Goal: Information Seeking & Learning: Check status

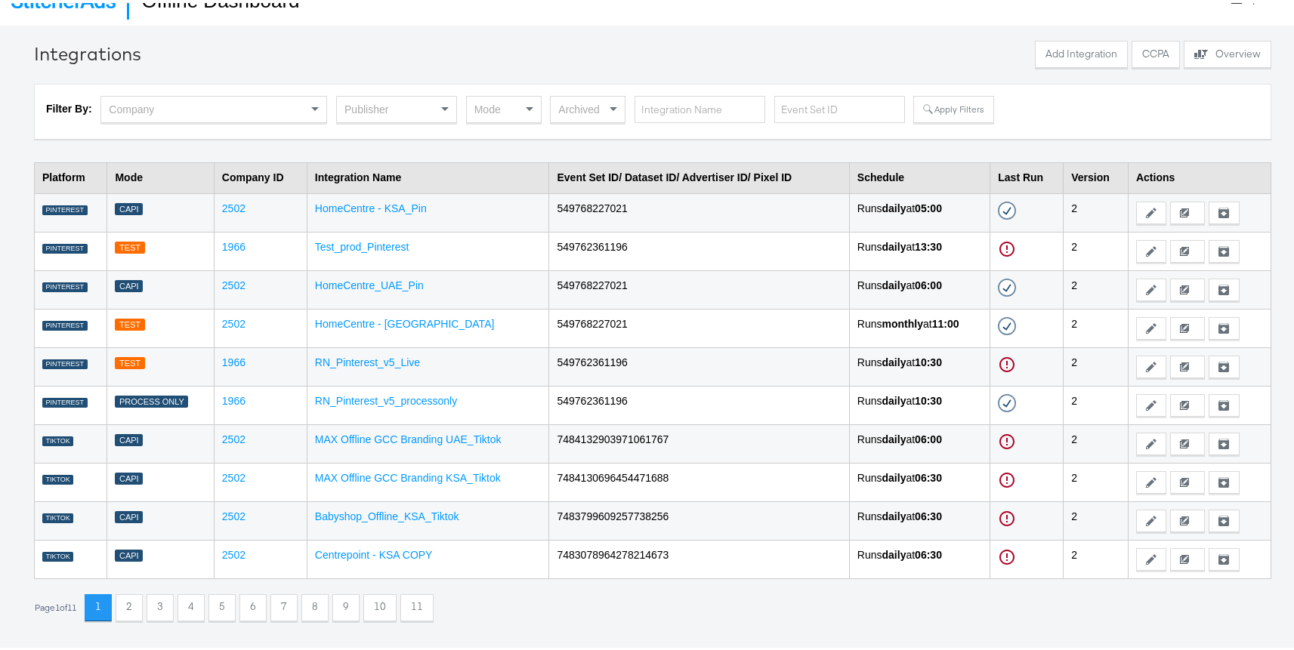
scroll to position [52, 0]
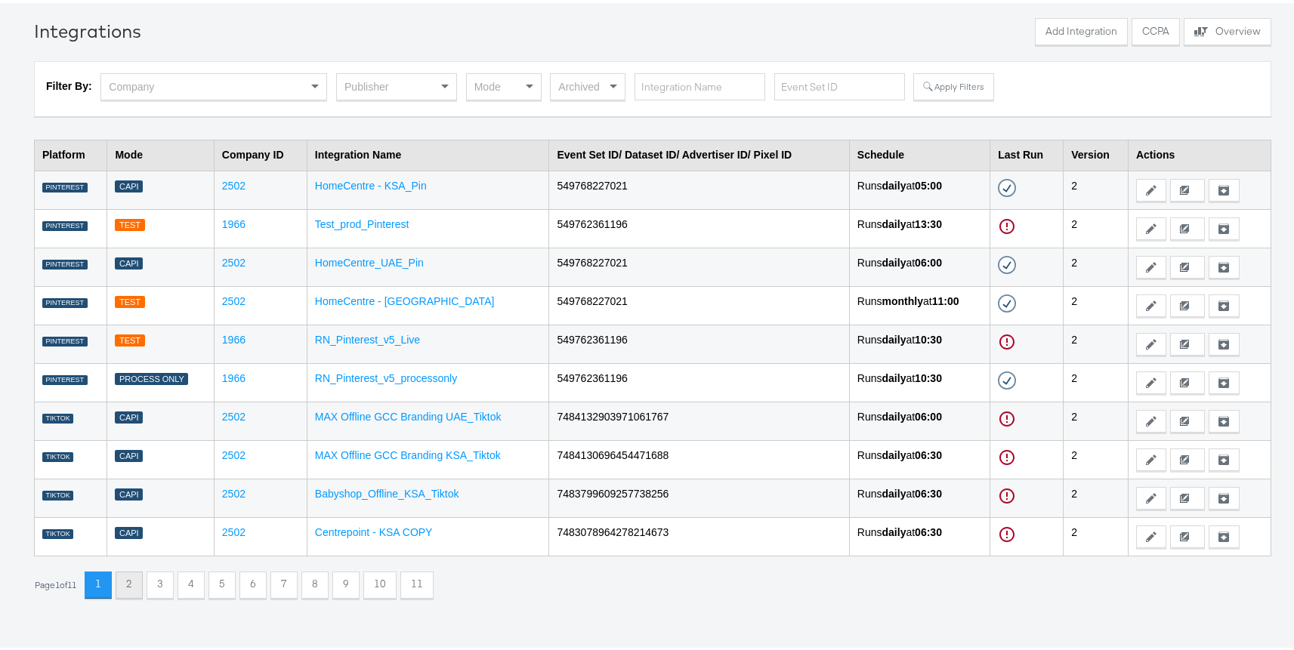
click at [134, 576] on button "2" at bounding box center [129, 582] width 27 height 27
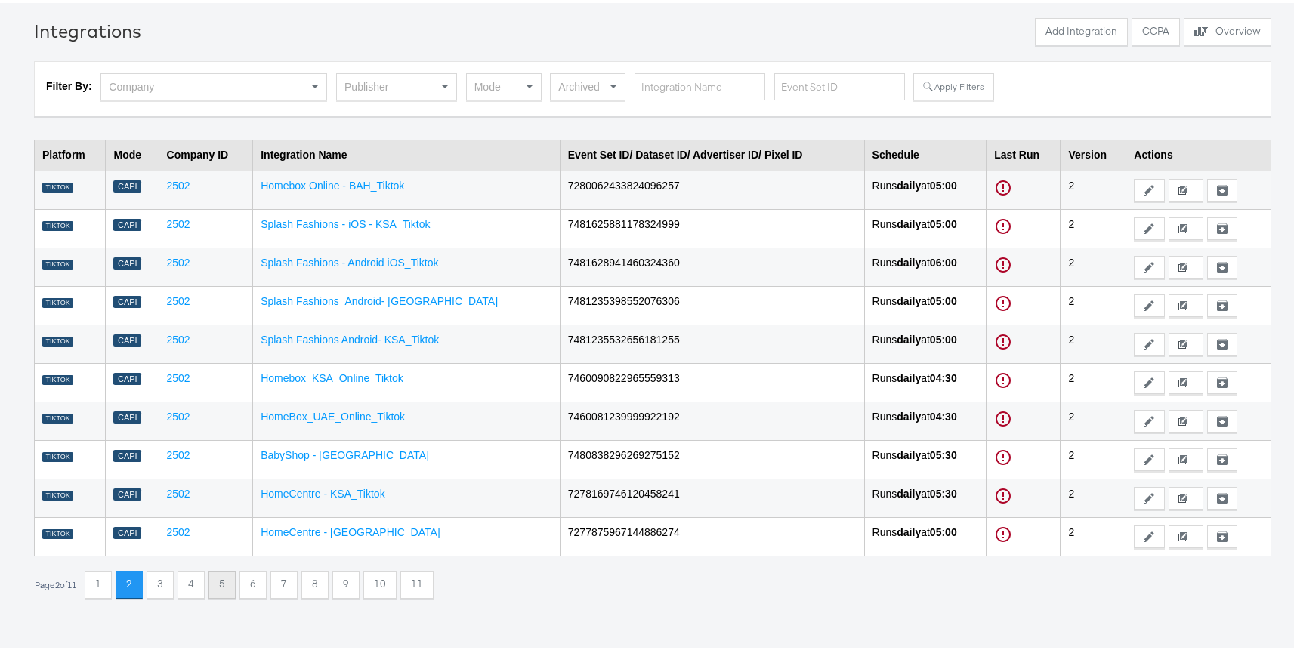
click at [214, 578] on div "5" at bounding box center [221, 582] width 27 height 27
click at [255, 585] on button "6" at bounding box center [252, 582] width 27 height 27
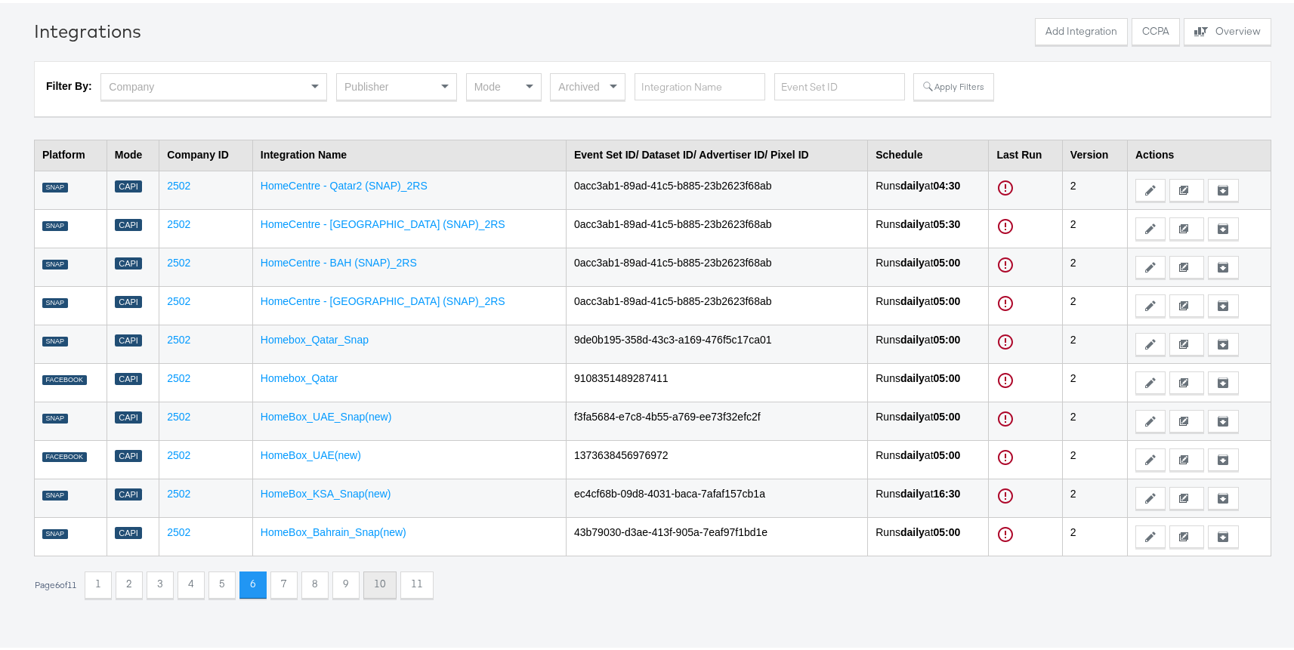
click at [394, 584] on button "10" at bounding box center [379, 582] width 33 height 27
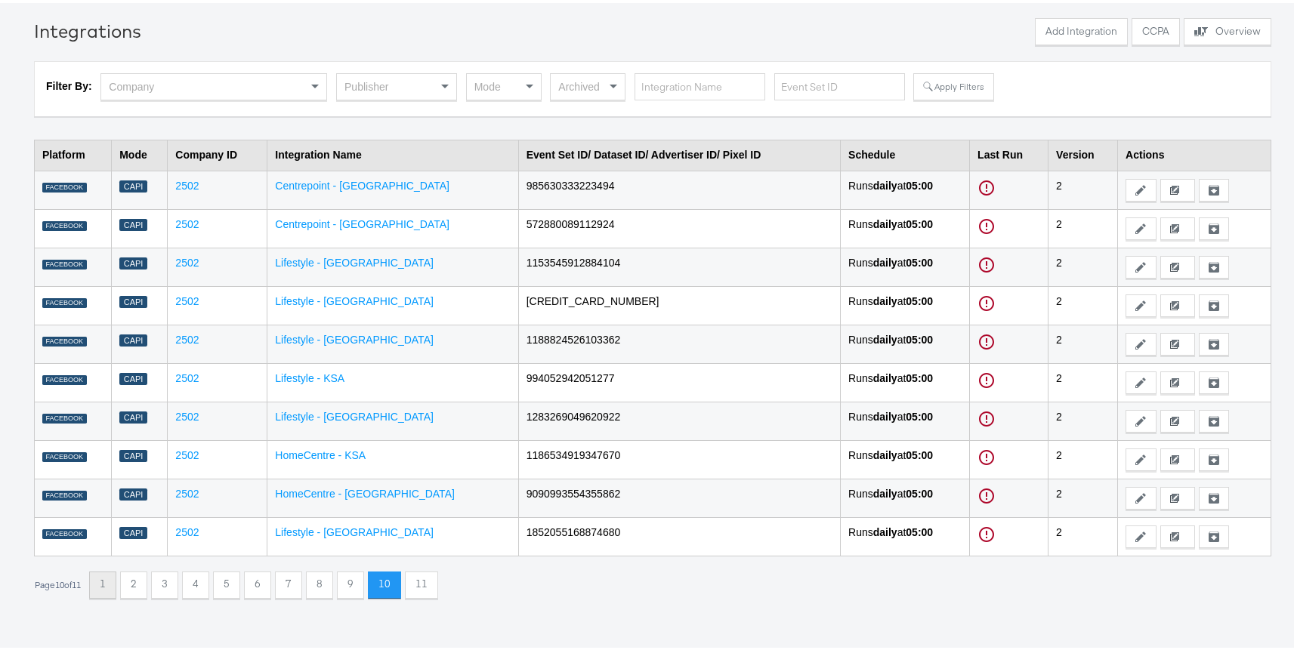
click at [113, 582] on button "1" at bounding box center [102, 582] width 27 height 27
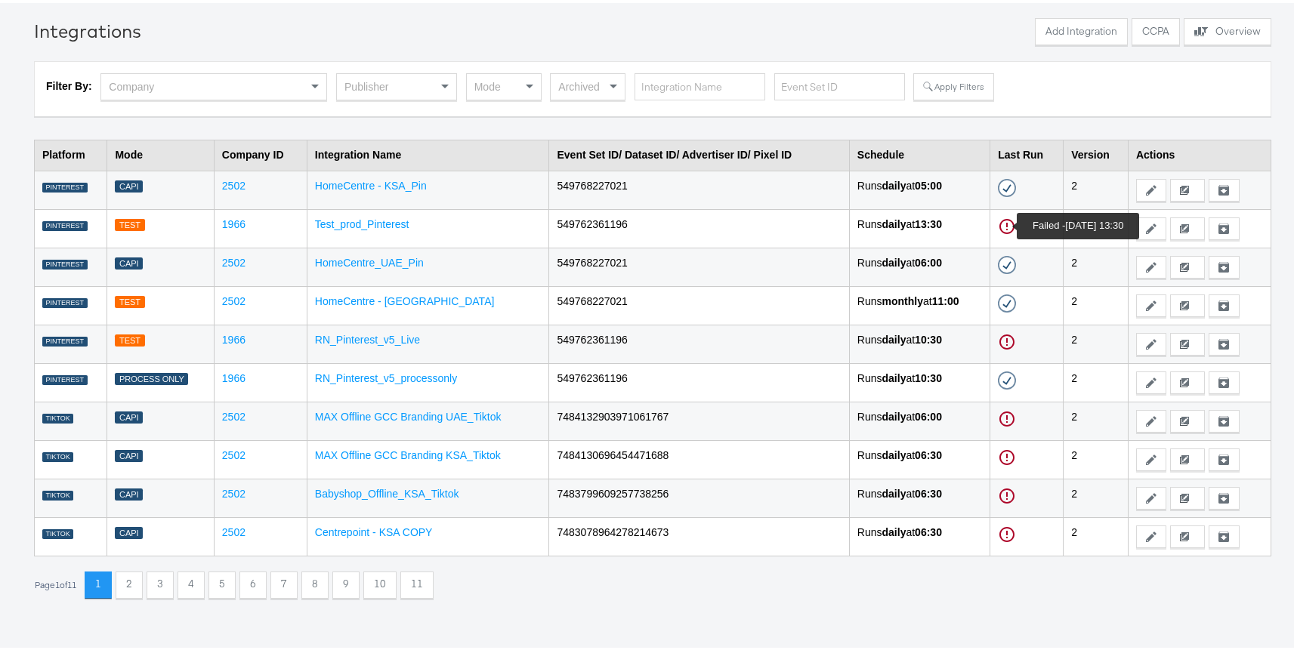
click at [1002, 224] on icon at bounding box center [1007, 224] width 18 height 18
click at [1005, 221] on icon at bounding box center [1007, 224] width 18 height 18
click at [354, 219] on link "Test_prod_Pinterest" at bounding box center [362, 221] width 94 height 12
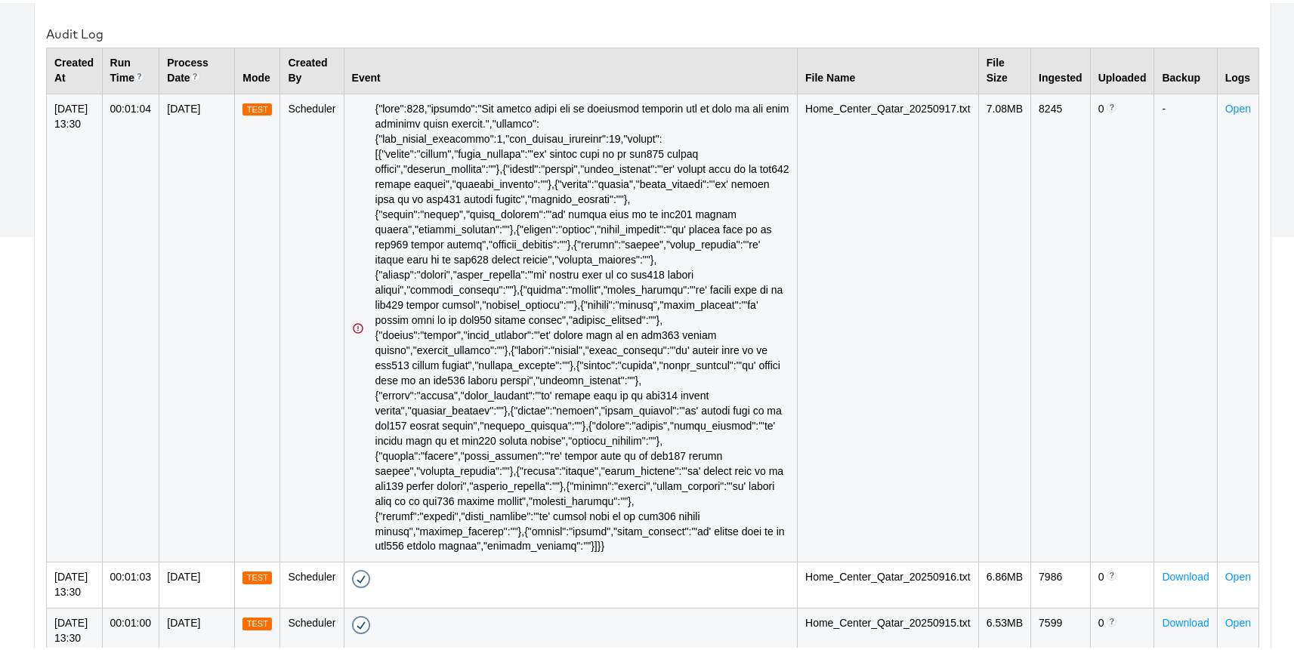
scroll to position [430, 0]
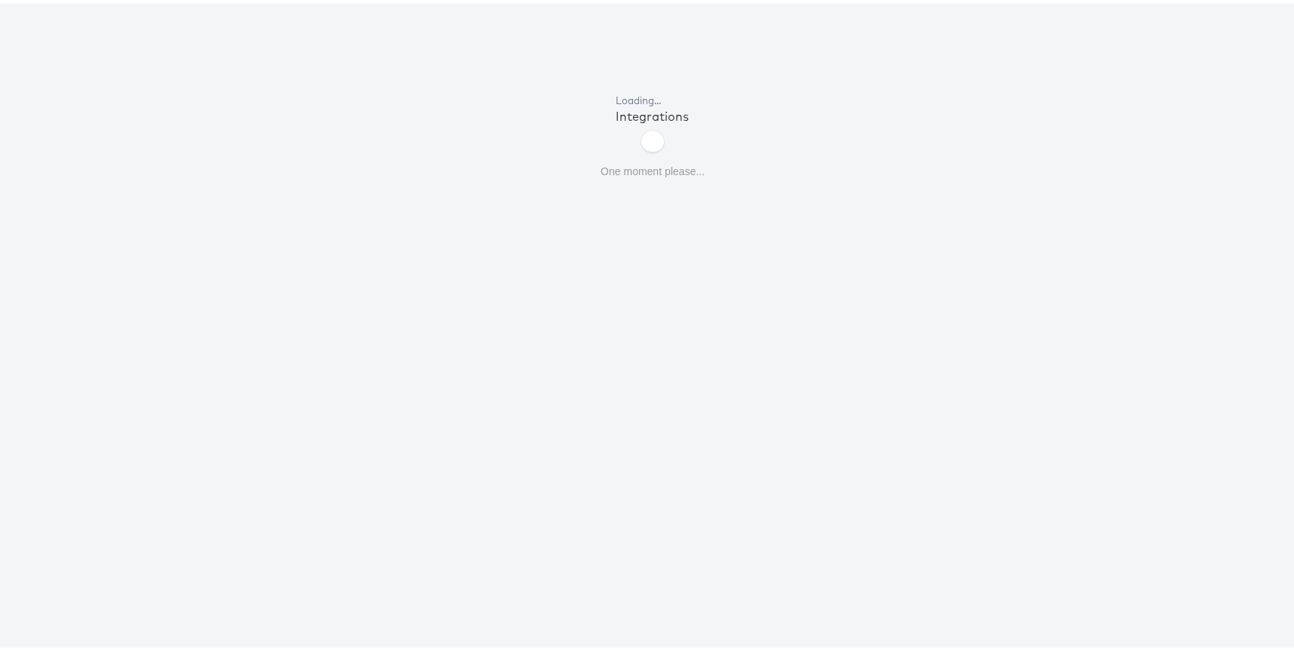
scroll to position [52, 0]
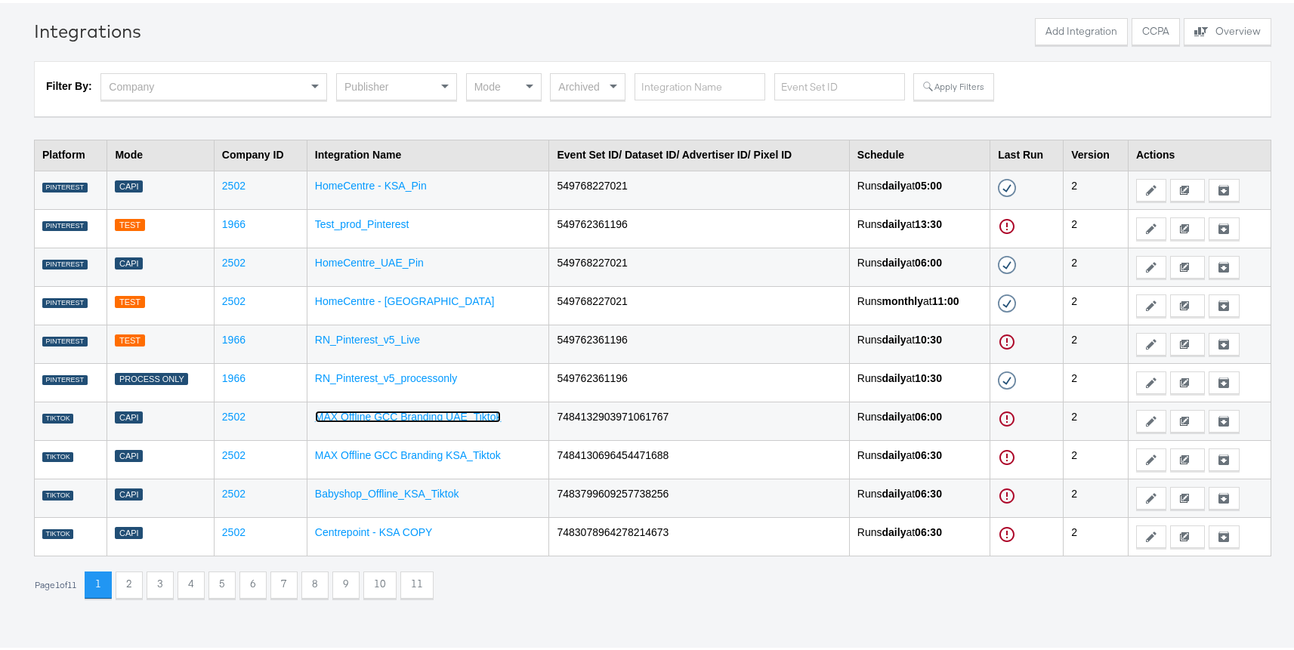
click at [421, 412] on link "MAX Offline GCC Branding UAE_Tiktok" at bounding box center [408, 414] width 187 height 12
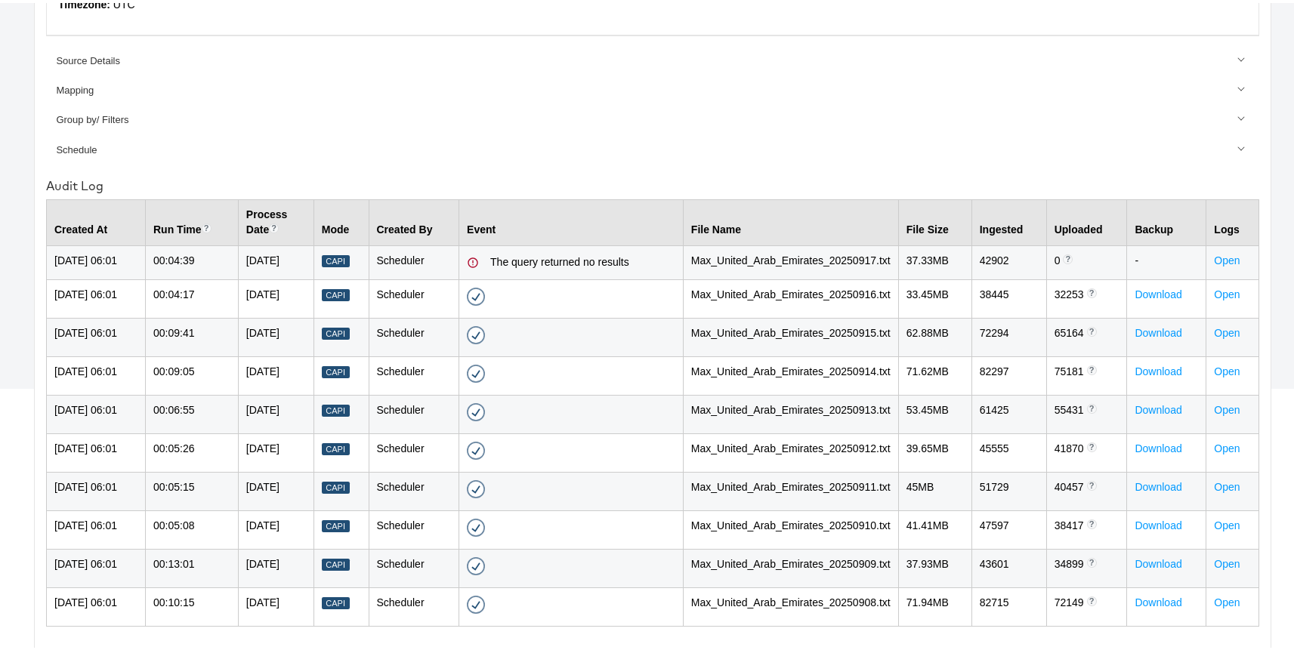
scroll to position [397, 0]
click at [1220, 252] on link "Open" at bounding box center [1227, 258] width 26 height 12
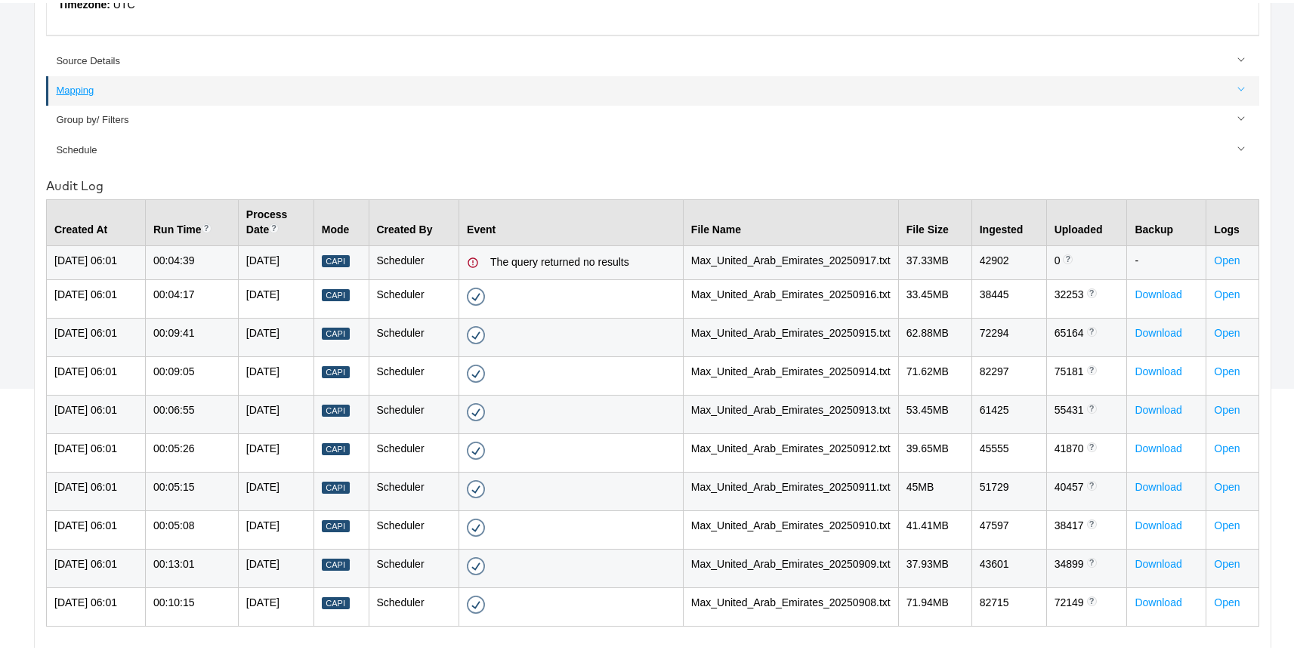
scroll to position [52, 0]
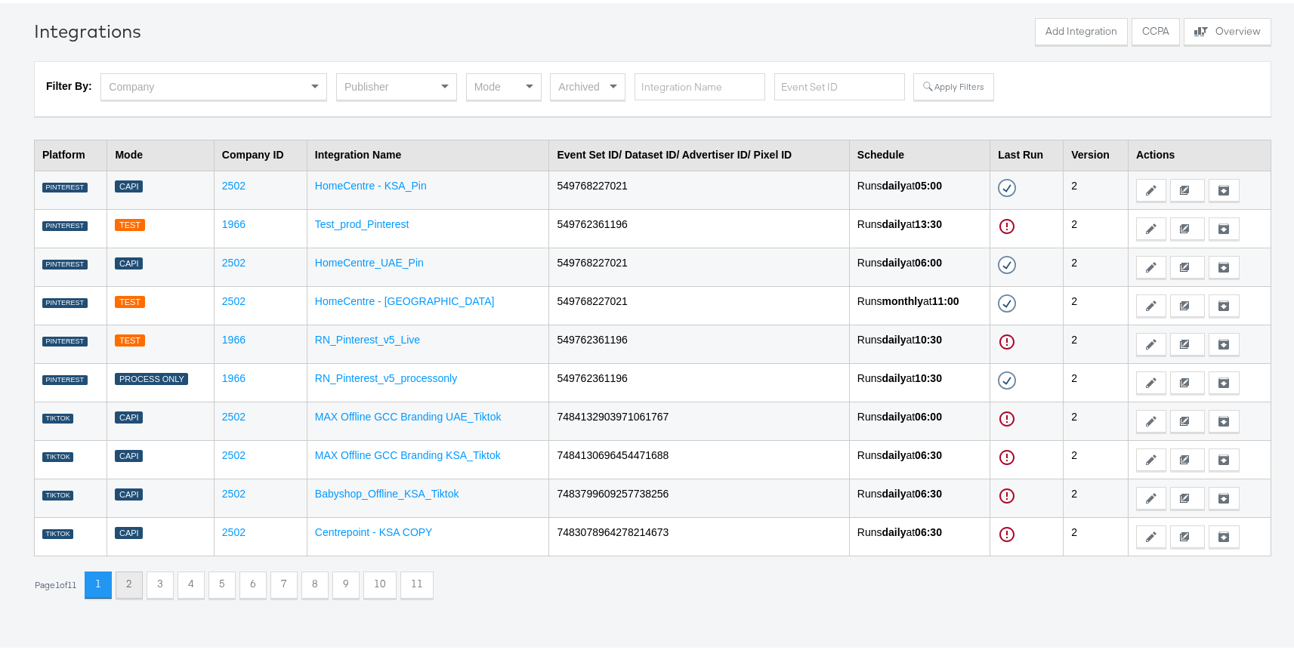
click at [143, 576] on button "2" at bounding box center [129, 582] width 27 height 27
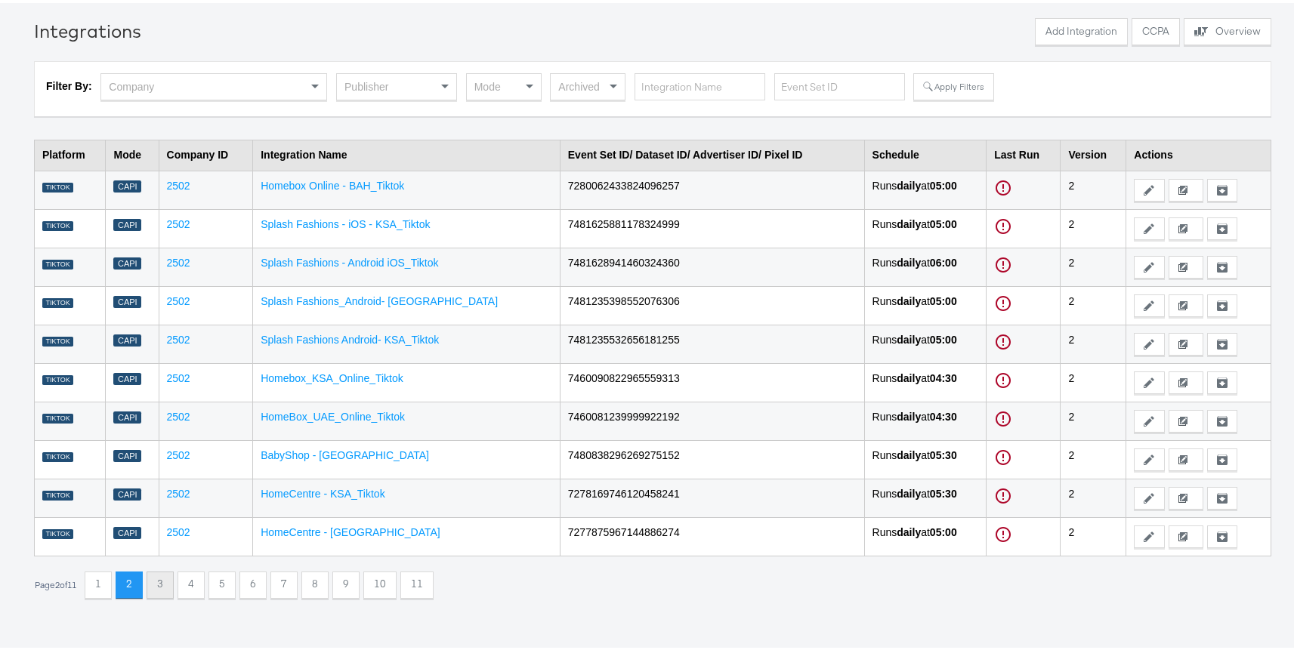
click at [162, 572] on button "3" at bounding box center [160, 582] width 27 height 27
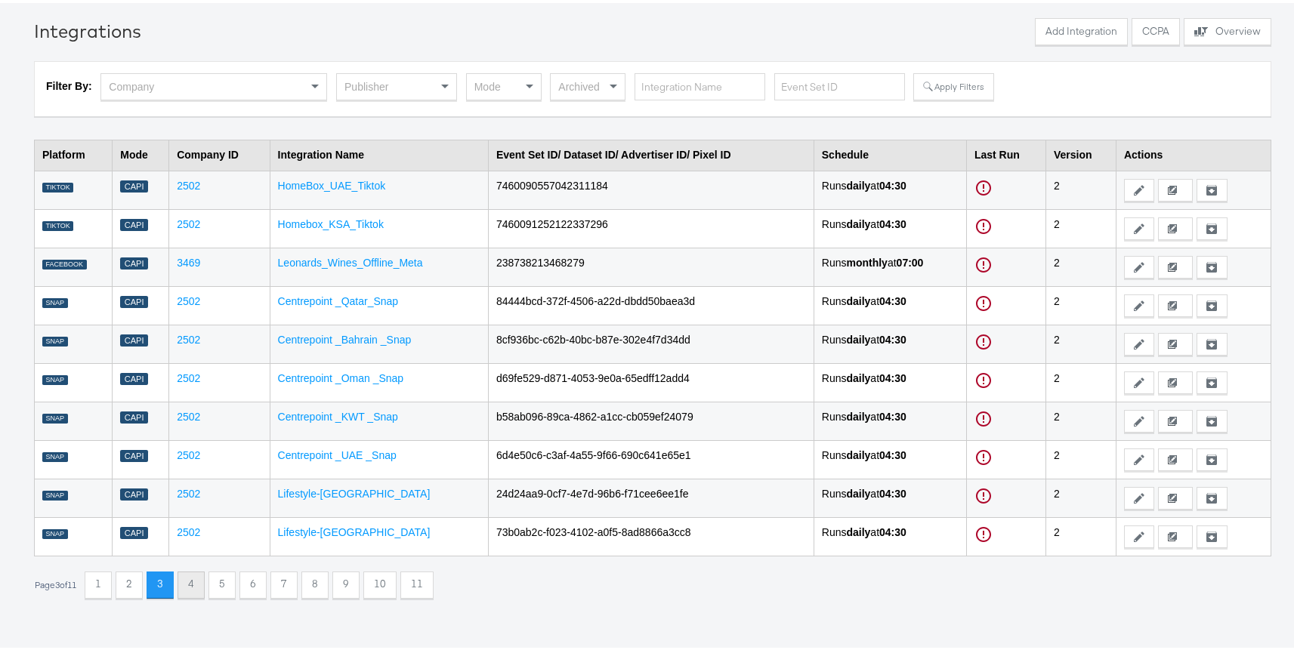
click at [190, 582] on button "4" at bounding box center [190, 582] width 27 height 27
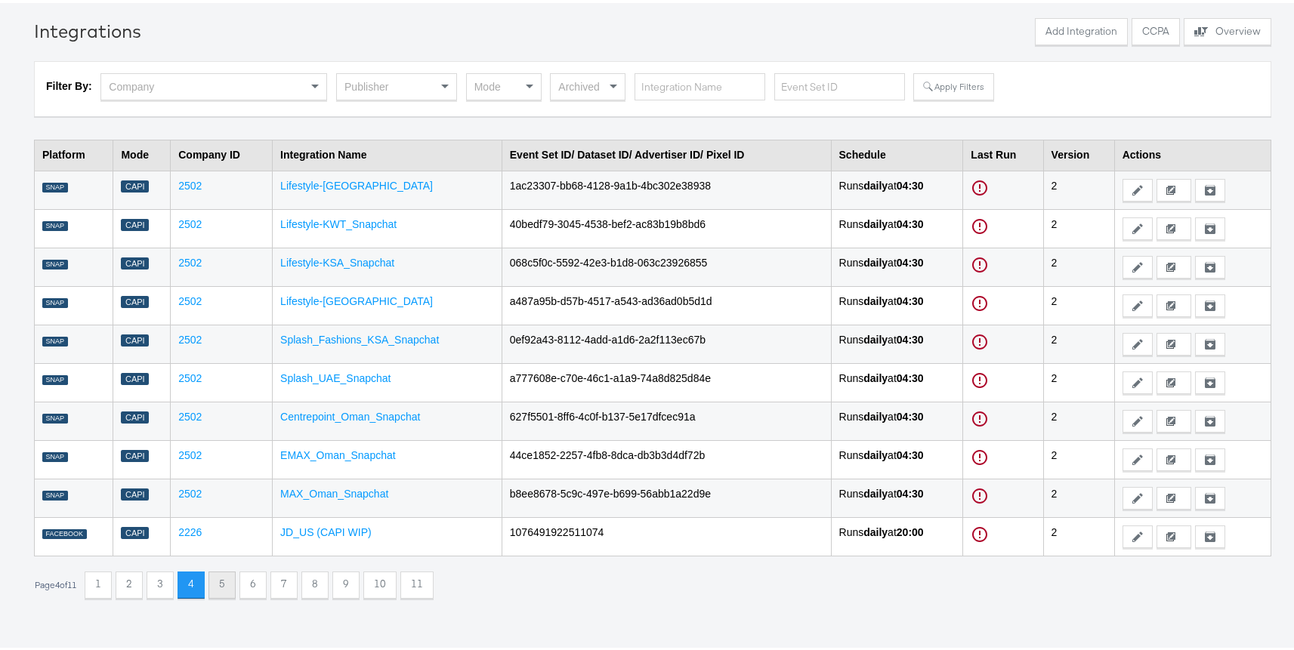
click at [224, 580] on button "5" at bounding box center [221, 582] width 27 height 27
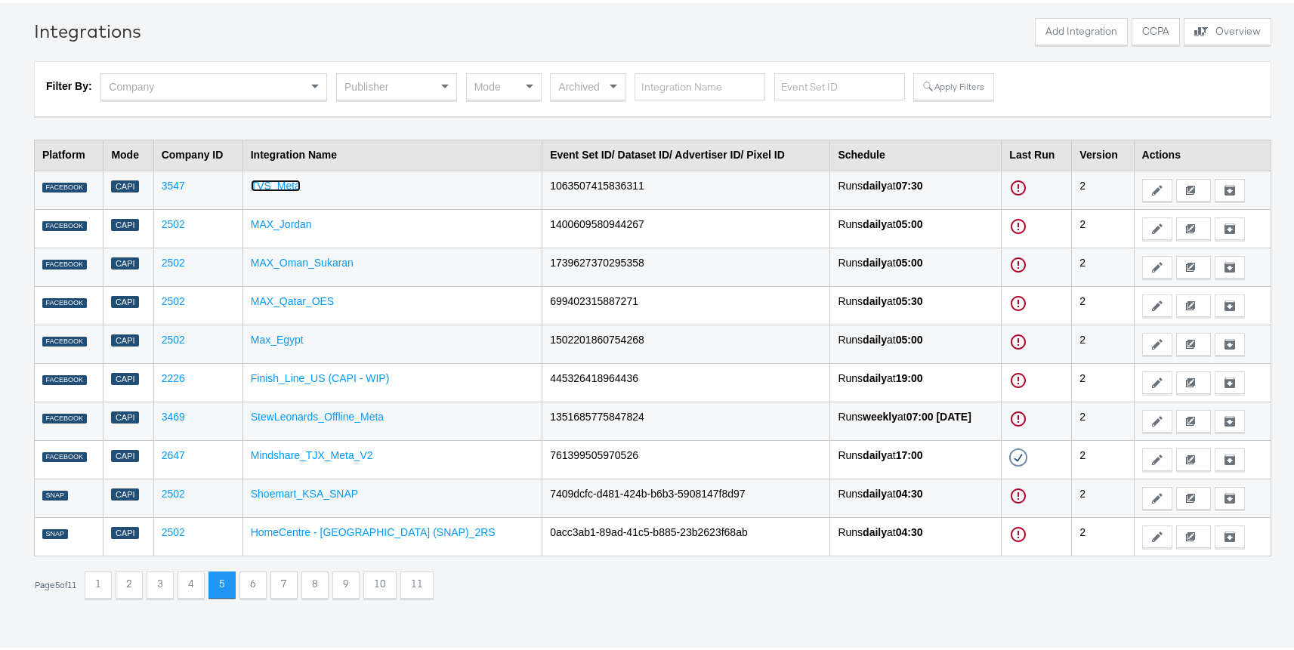
click at [279, 182] on link "TVS_Meta" at bounding box center [276, 183] width 50 height 12
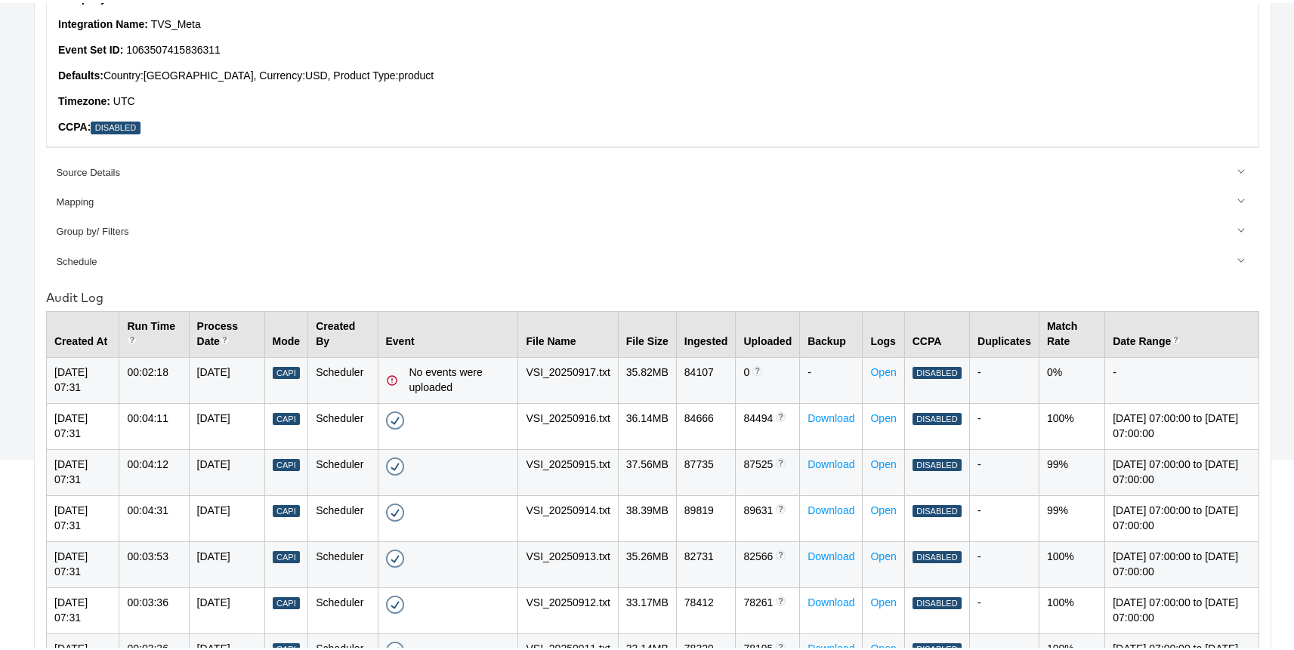
scroll to position [437, 0]
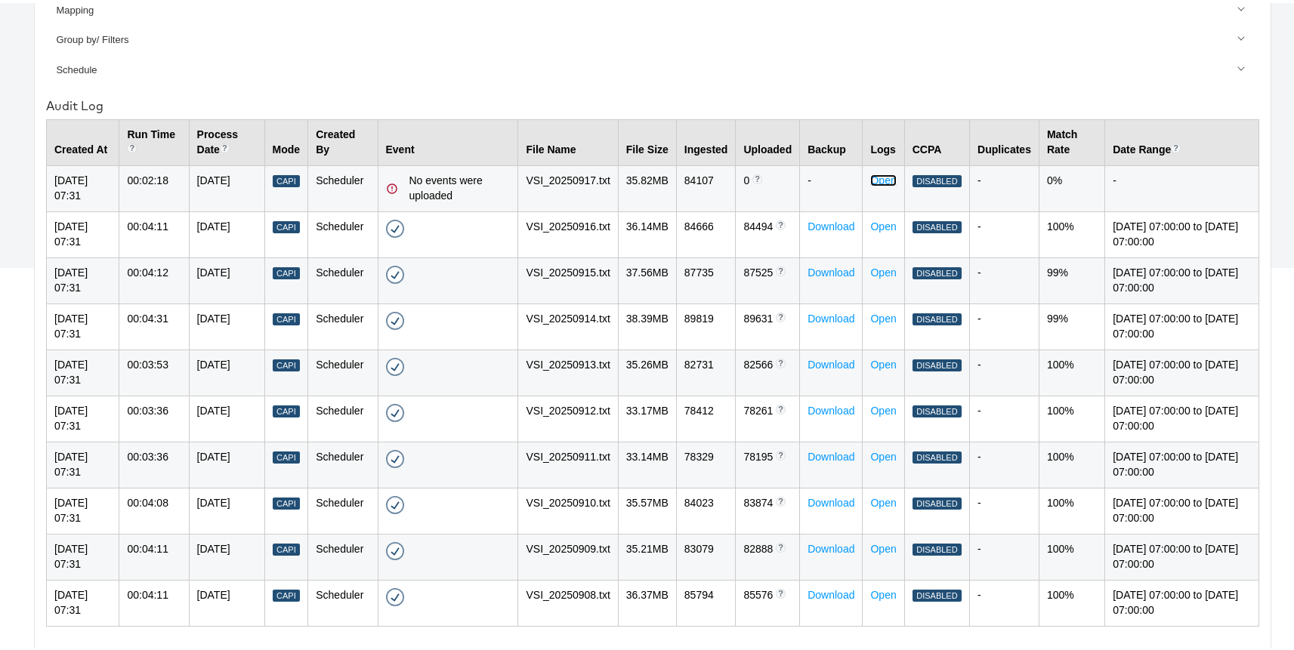
click at [870, 177] on link "Open" at bounding box center [883, 177] width 26 height 12
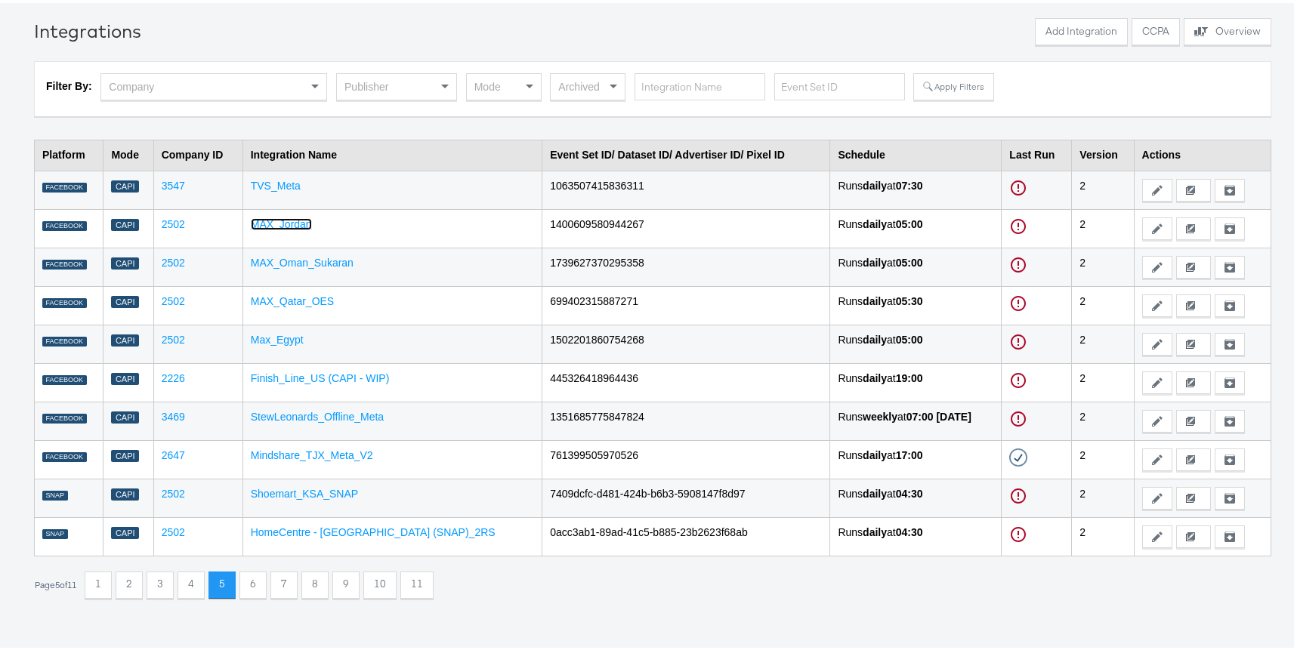
click at [289, 220] on link "MAX_Jordan" at bounding box center [281, 221] width 61 height 12
click at [305, 295] on link "MAX_Qatar_OES" at bounding box center [293, 298] width 84 height 12
click at [307, 486] on link "Shoemart_KSA_SNAP" at bounding box center [304, 491] width 107 height 12
click at [107, 576] on button "1" at bounding box center [98, 582] width 27 height 27
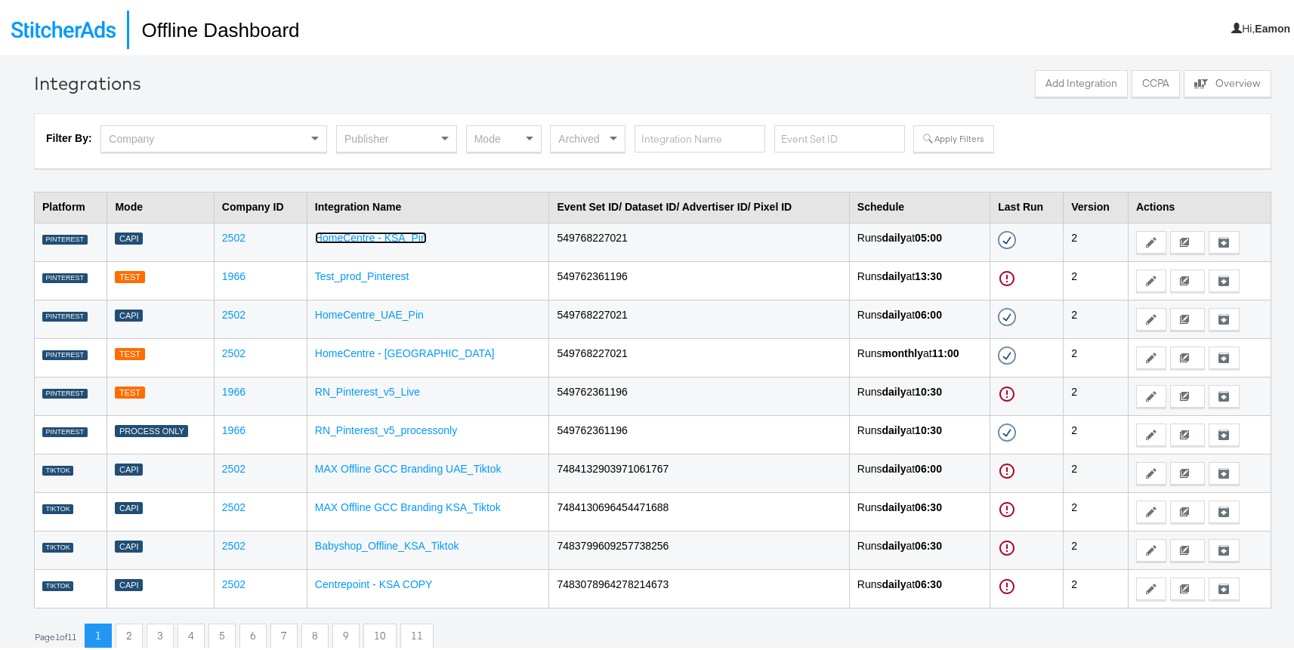
click at [384, 233] on link "HomeCentre - KSA_Pin" at bounding box center [371, 235] width 112 height 12
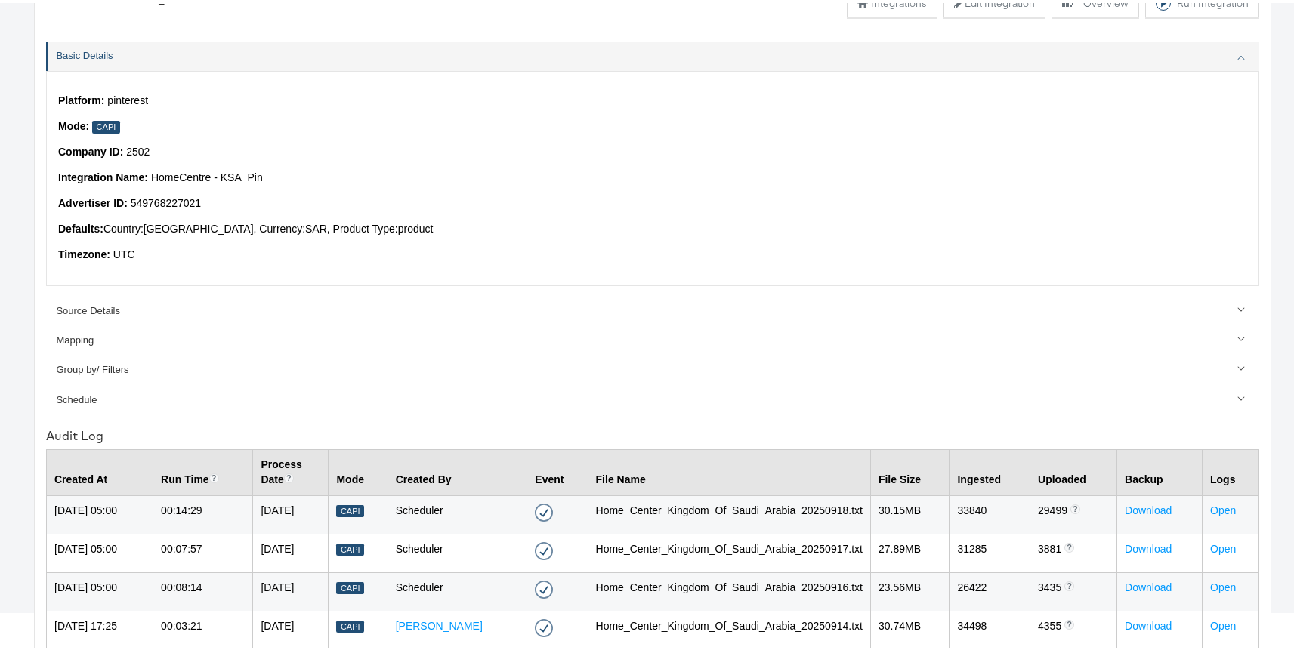
scroll to position [146, 0]
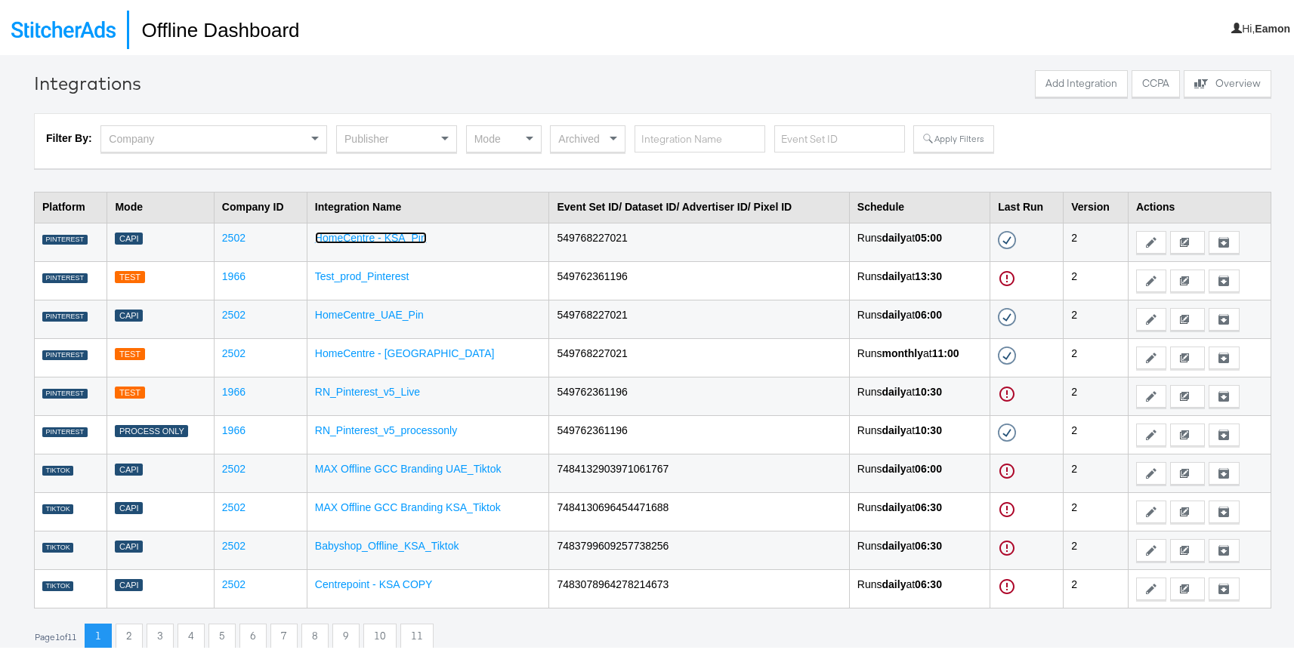
click at [381, 233] on link "HomeCentre - KSA_Pin" at bounding box center [371, 235] width 112 height 12
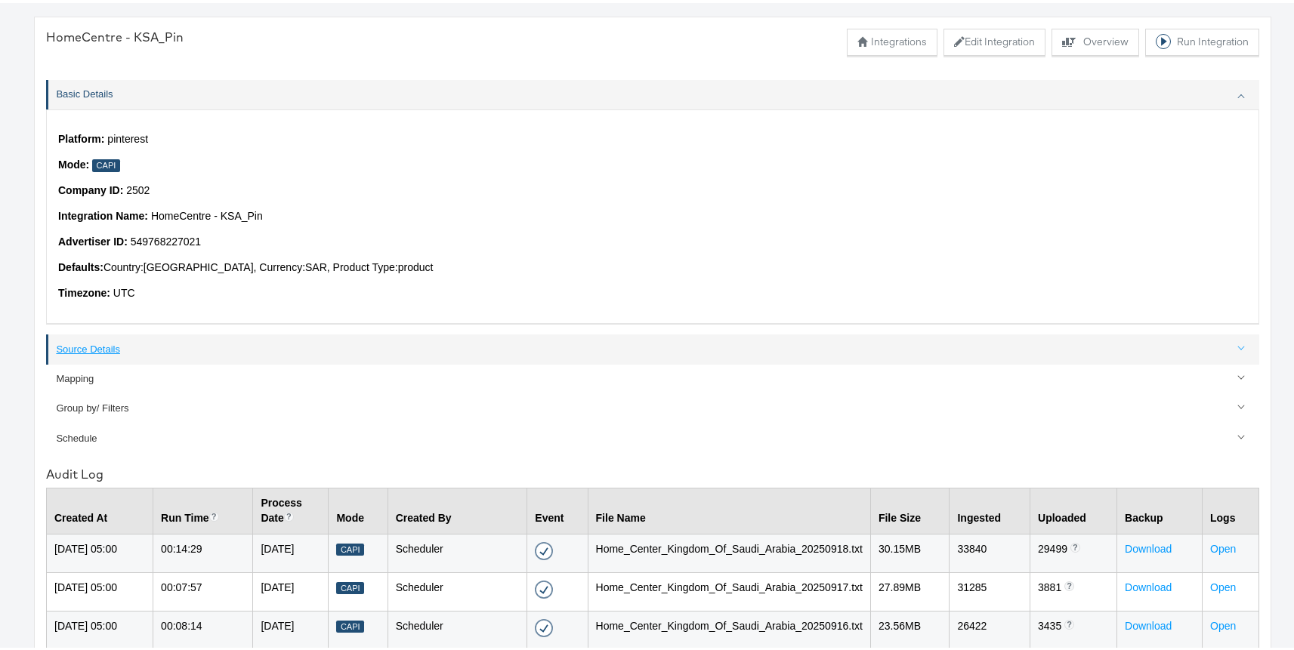
scroll to position [146, 0]
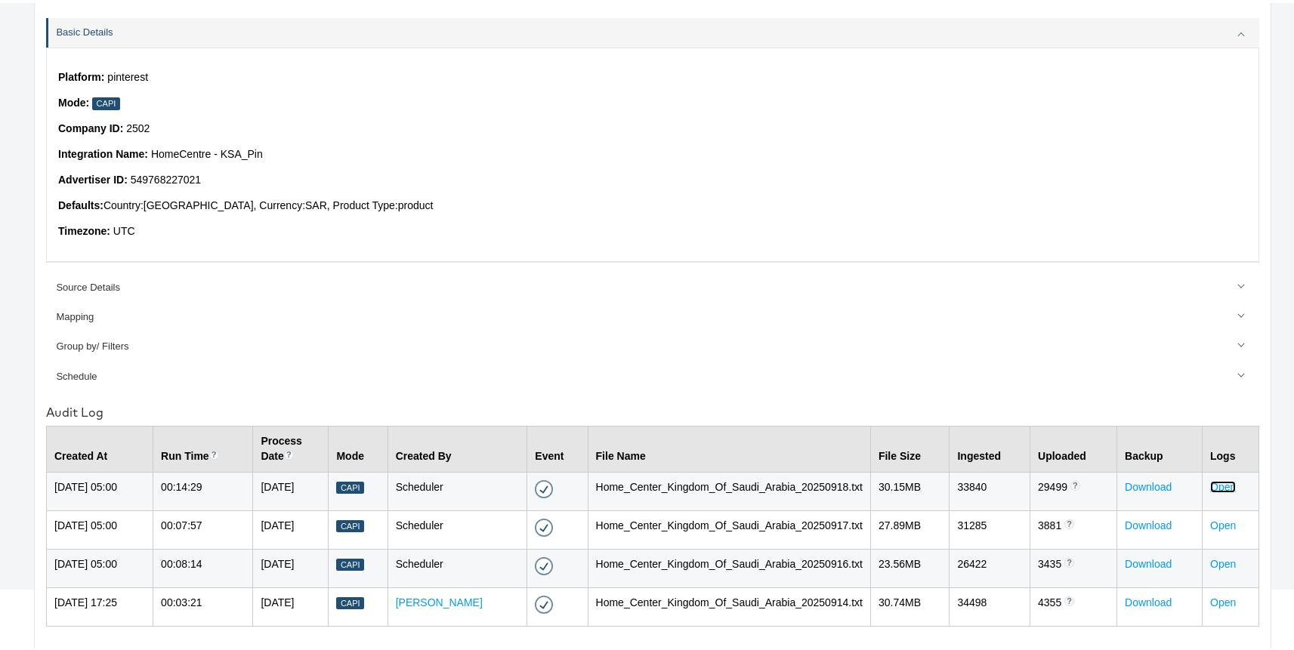
click at [1210, 478] on link "Open" at bounding box center [1223, 484] width 26 height 12
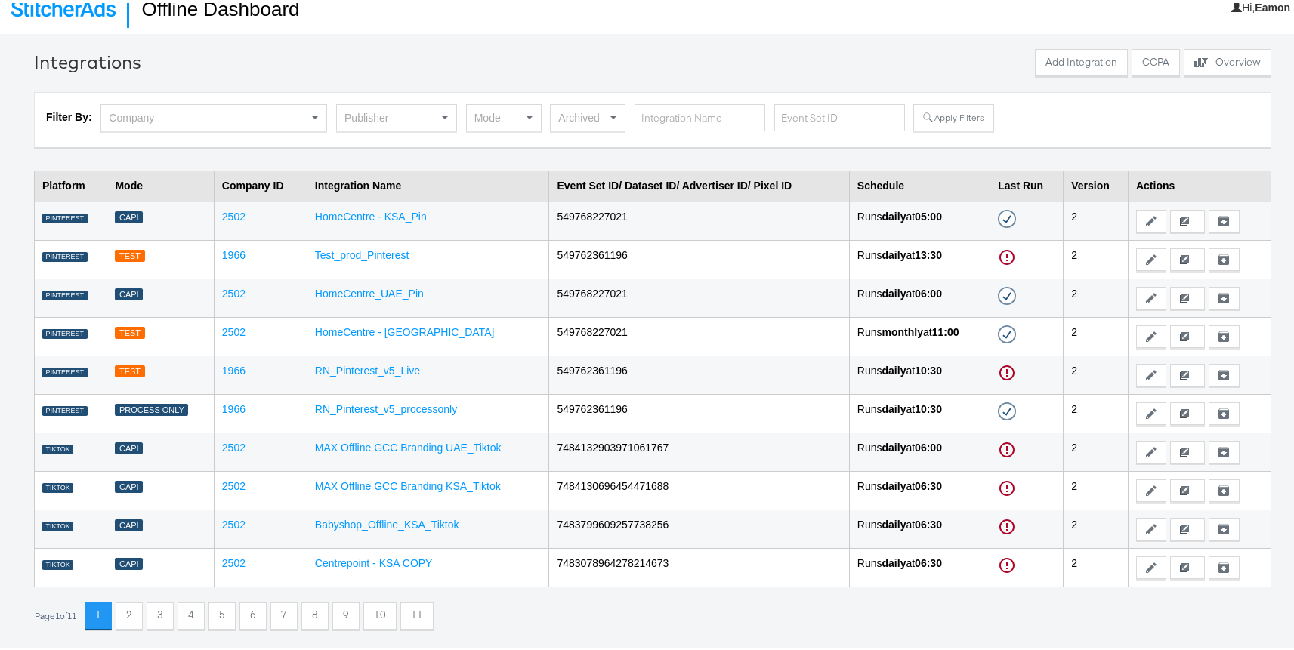
scroll to position [52, 0]
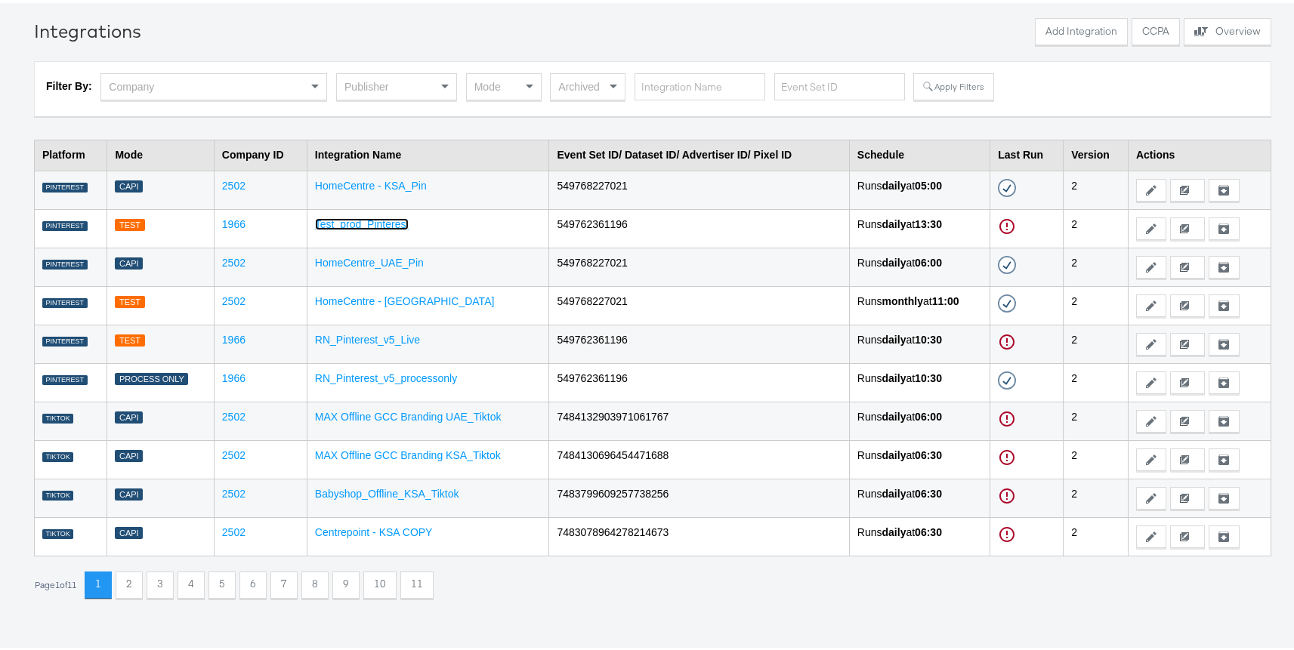
click at [372, 222] on link "Test_prod_Pinterest" at bounding box center [362, 221] width 94 height 12
click at [371, 412] on link "MAX Offline GCC Branding UAE_Tiktok" at bounding box center [408, 414] width 187 height 12
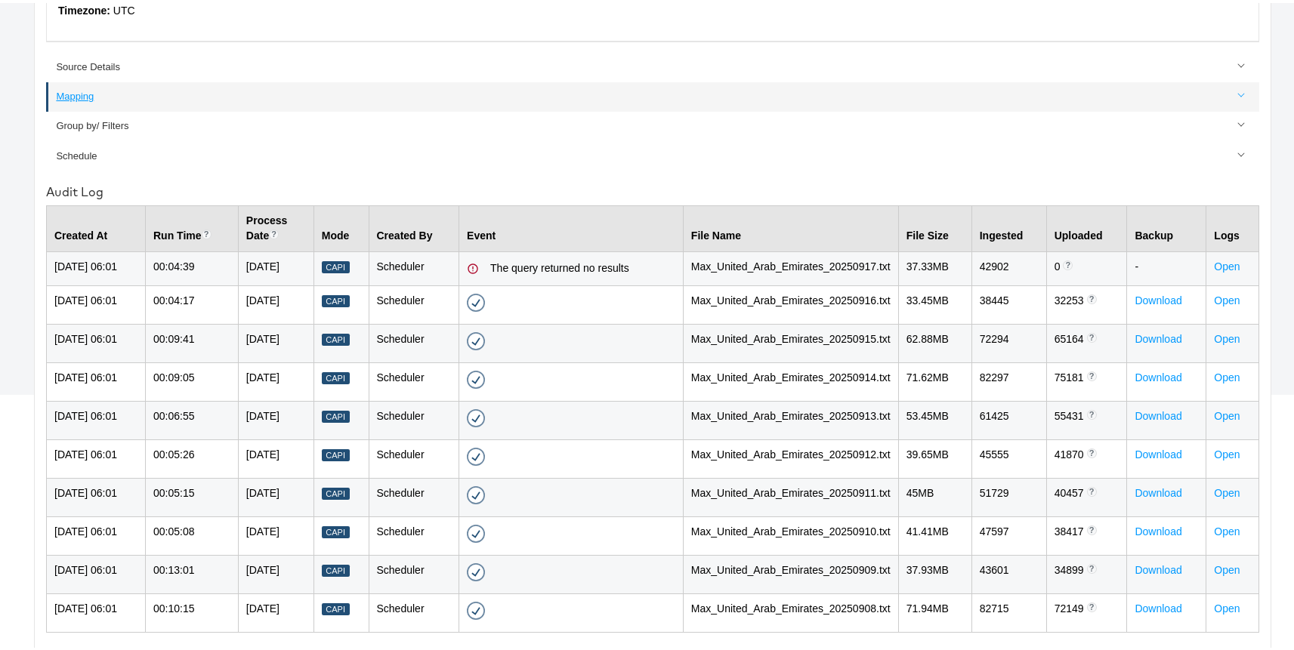
scroll to position [397, 0]
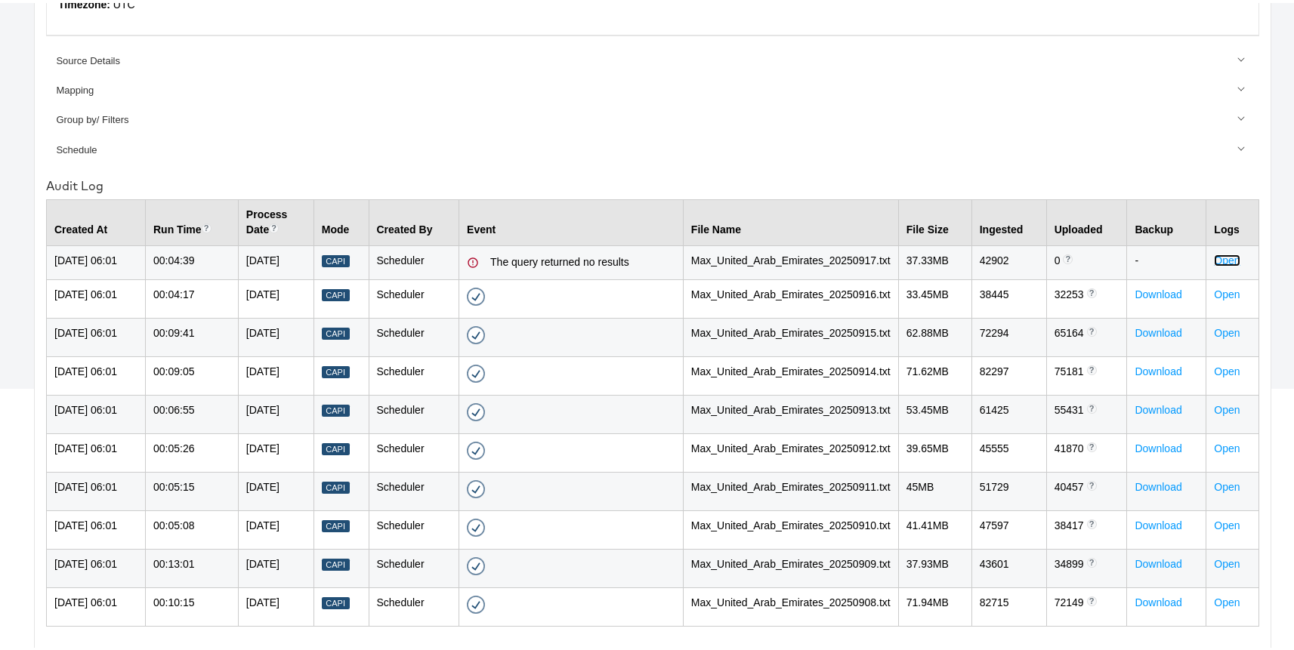
click at [1221, 252] on link "Open" at bounding box center [1227, 258] width 26 height 12
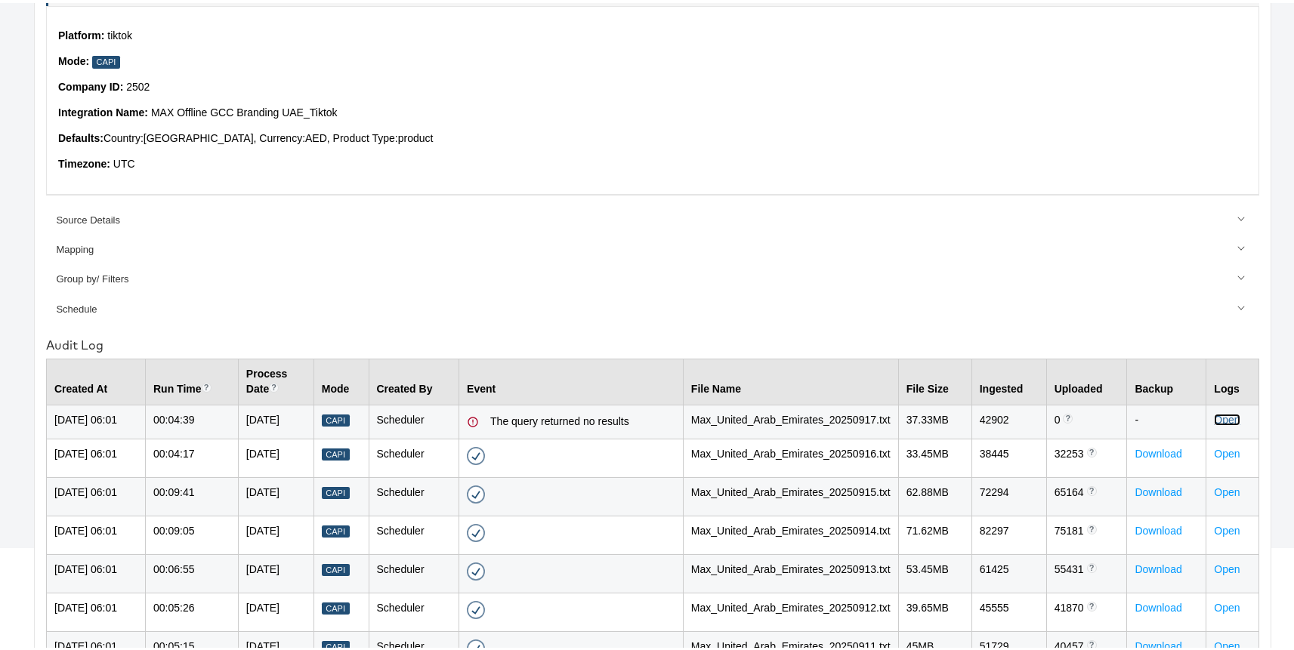
scroll to position [0, 0]
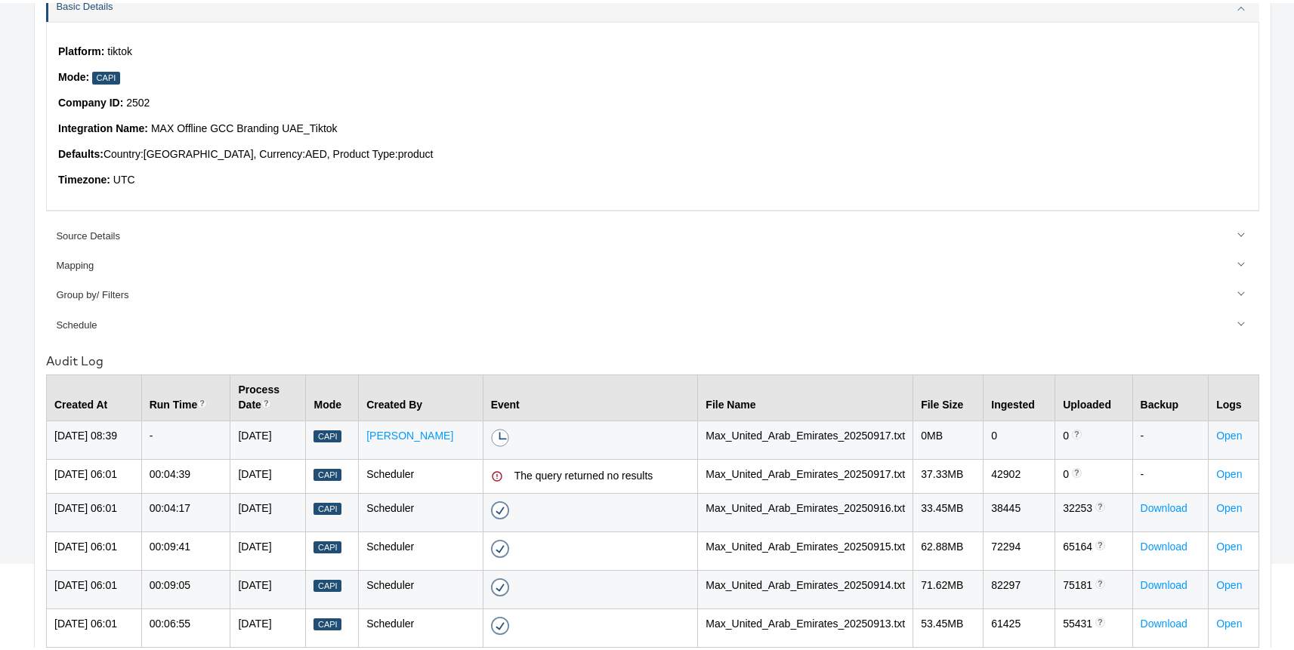
scroll to position [200, 0]
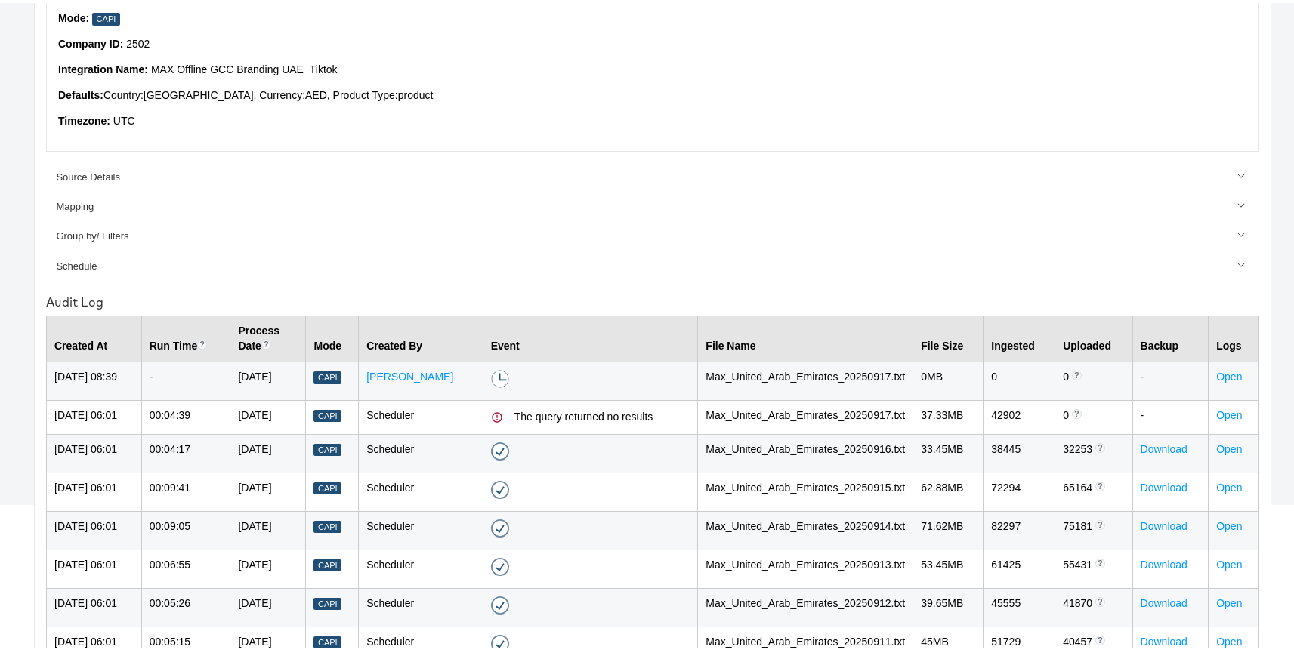
click at [1208, 368] on td "Open" at bounding box center [1233, 378] width 51 height 39
click at [1217, 376] on link "Open" at bounding box center [1229, 374] width 26 height 12
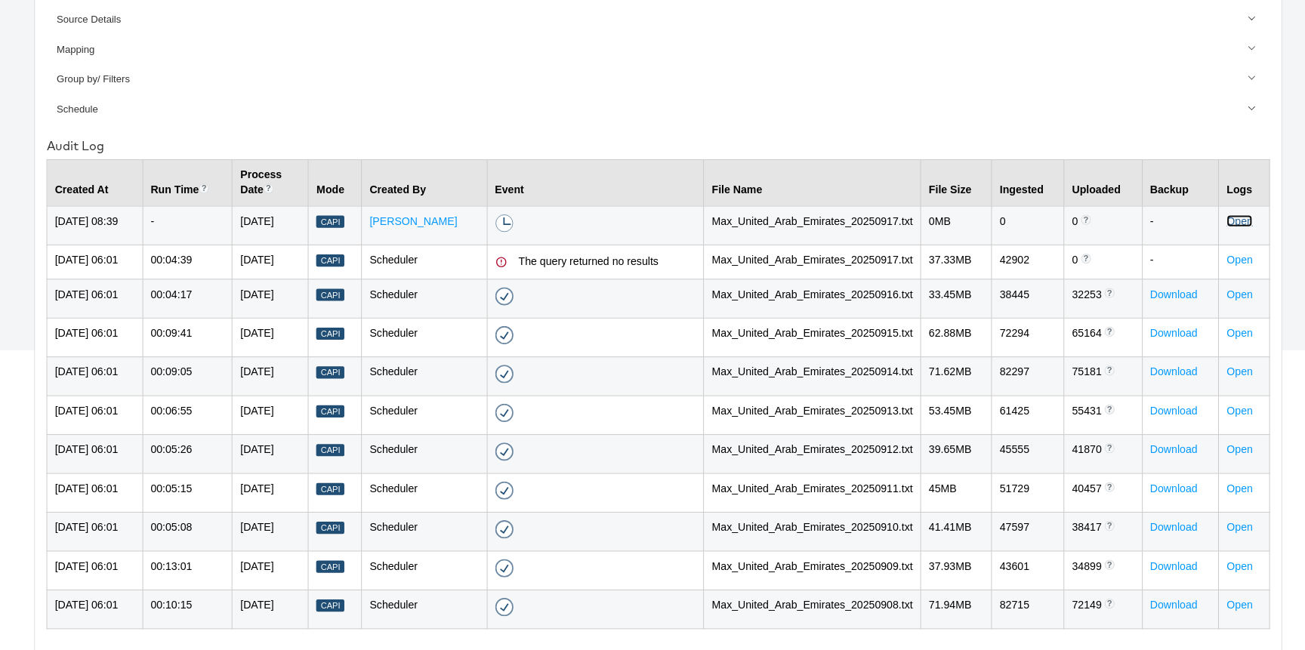
scroll to position [369, 0]
click at [1227, 298] on link "Open" at bounding box center [1229, 292] width 26 height 12
